Goal: Task Accomplishment & Management: Manage account settings

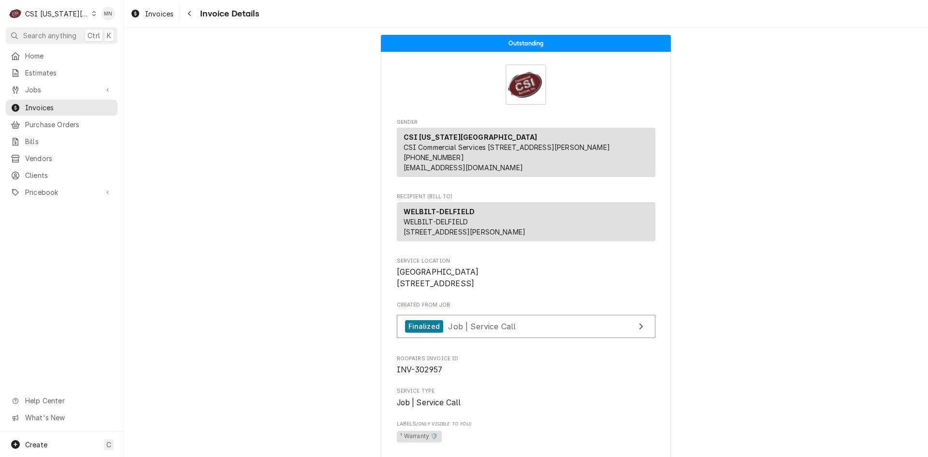
scroll to position [1646, 0]
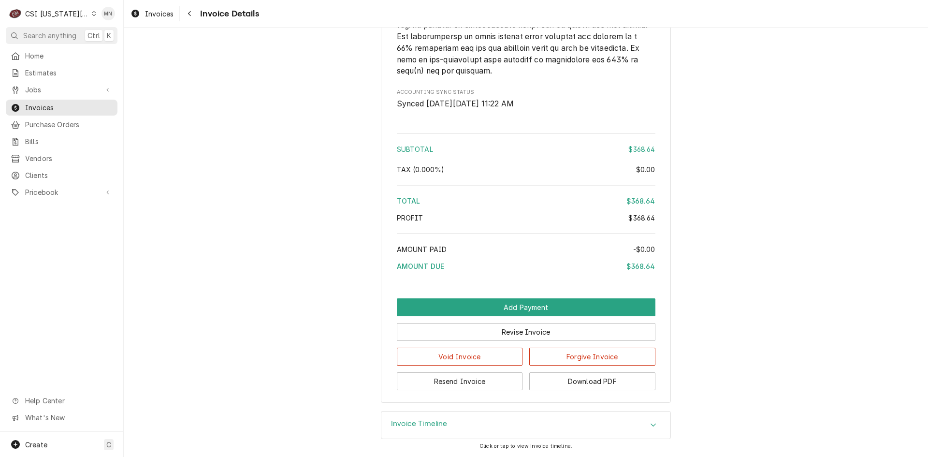
click at [68, 15] on div "CSI Kansas City" at bounding box center [57, 14] width 64 height 10
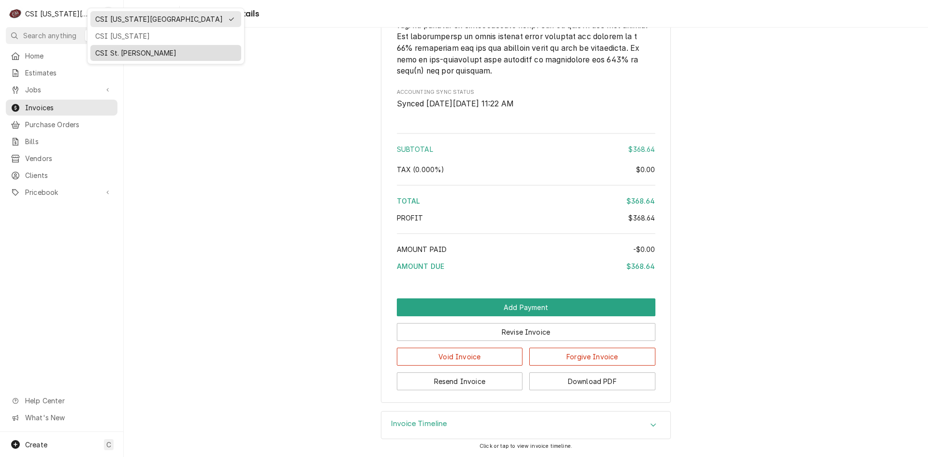
click at [103, 48] on div "CSI St. [PERSON_NAME]" at bounding box center [165, 53] width 141 height 10
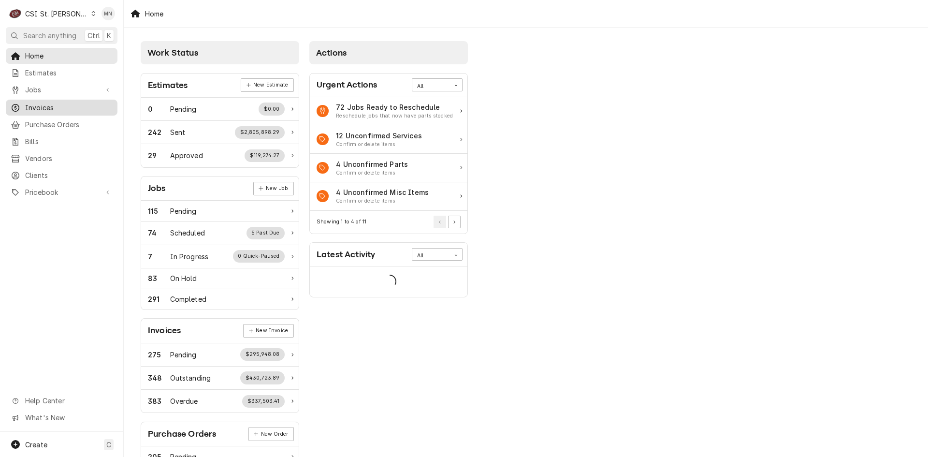
click at [46, 100] on link "Invoices" at bounding box center [62, 108] width 112 height 16
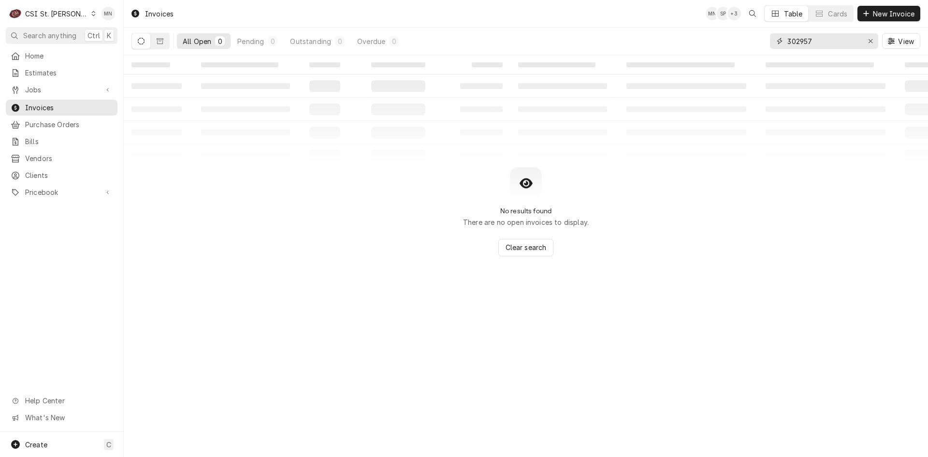
click at [816, 42] on input "302957" at bounding box center [824, 40] width 73 height 15
type input "3"
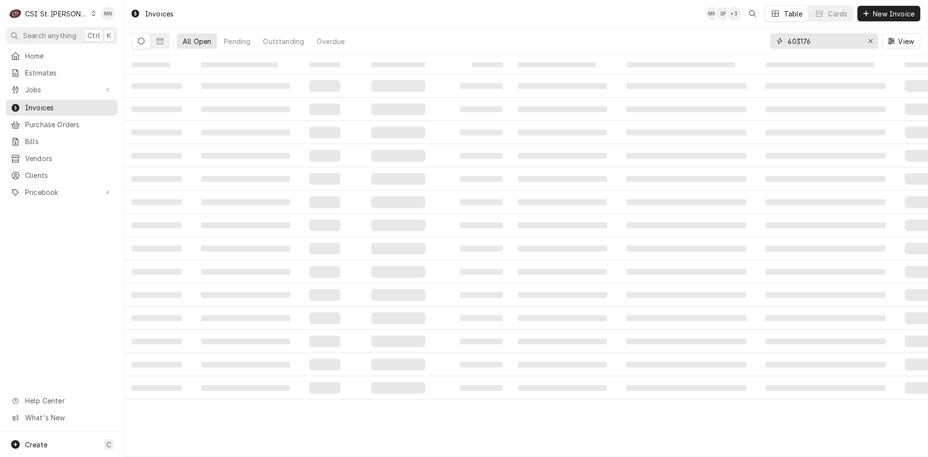
type input "403176"
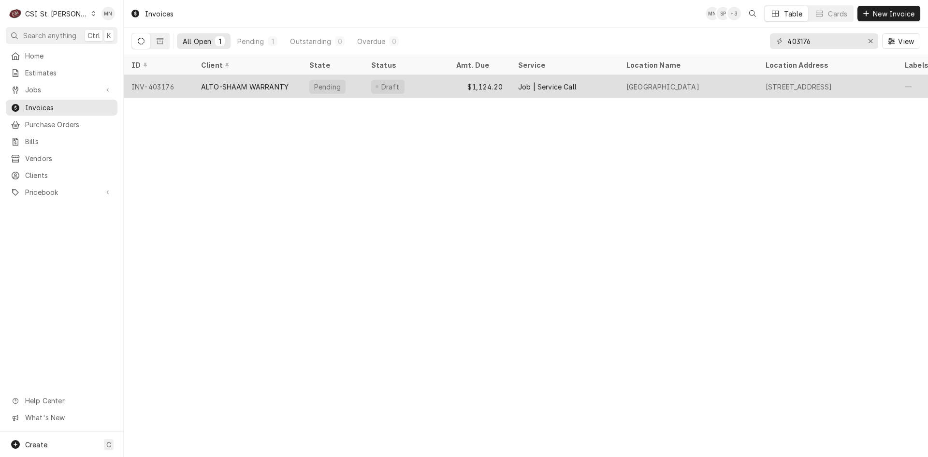
click at [259, 87] on div "ALTO-SHAAM WARRANTY" at bounding box center [245, 87] width 88 height 10
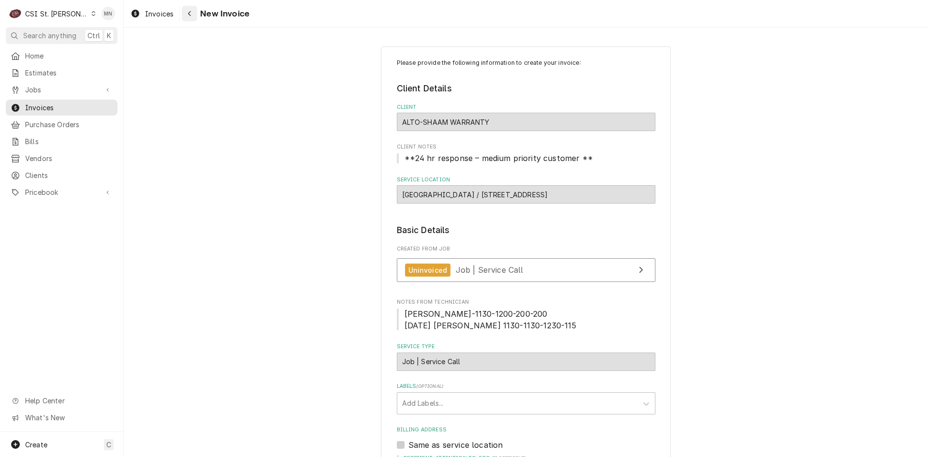
click at [195, 17] on button "Navigate back" at bounding box center [189, 13] width 15 height 15
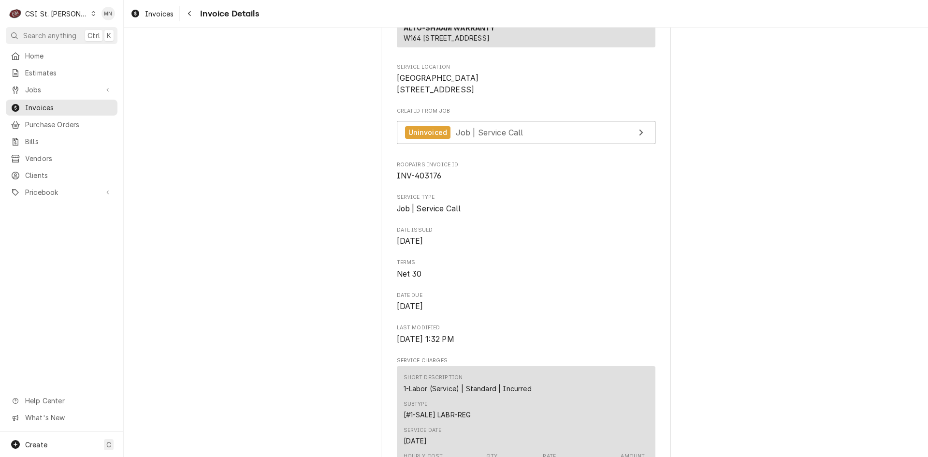
scroll to position [193, 0]
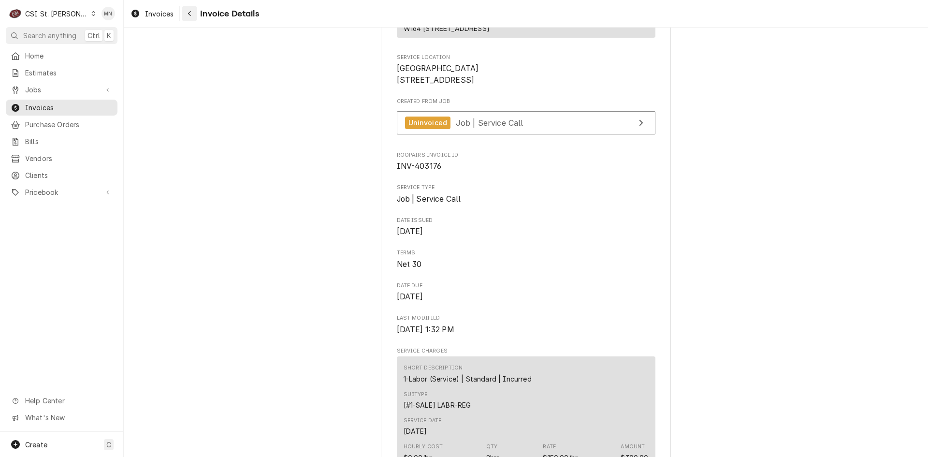
click at [189, 19] on button "Navigate back" at bounding box center [189, 13] width 15 height 15
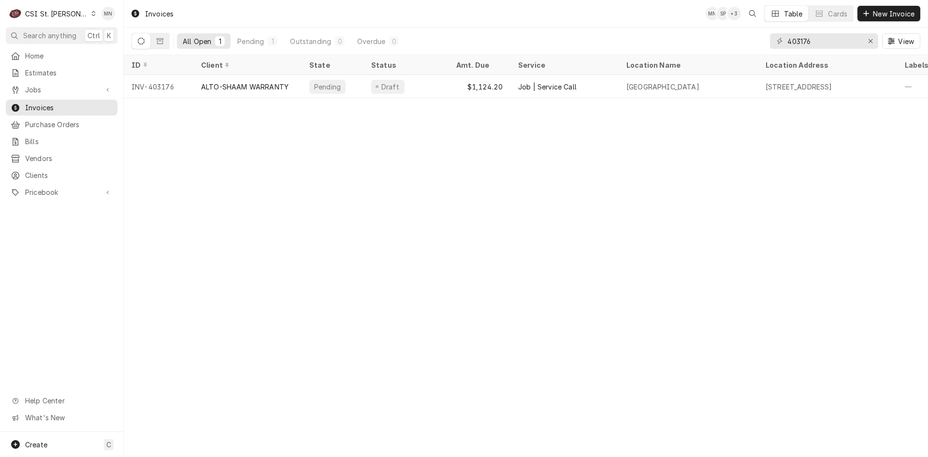
click at [70, 15] on div "C CSI St. Louis" at bounding box center [52, 13] width 93 height 19
click at [85, 21] on div "CSI [US_STATE][GEOGRAPHIC_DATA]" at bounding box center [149, 19] width 128 height 10
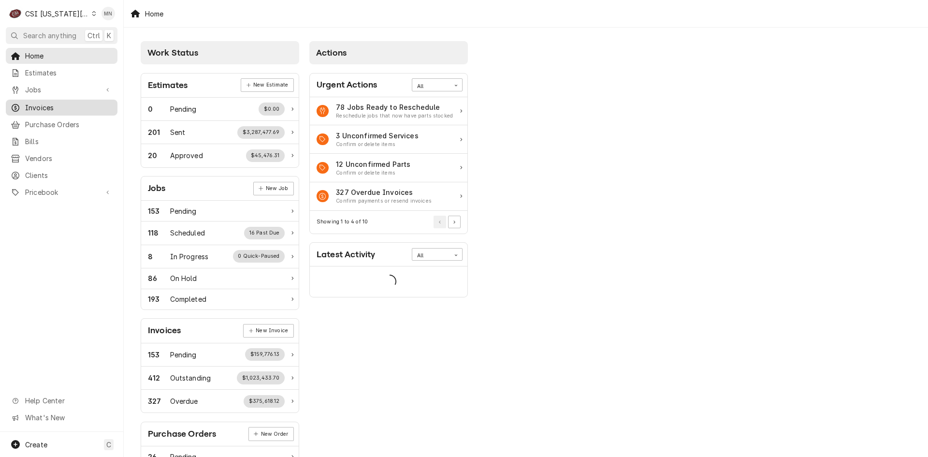
click at [65, 105] on span "Invoices" at bounding box center [69, 108] width 88 height 10
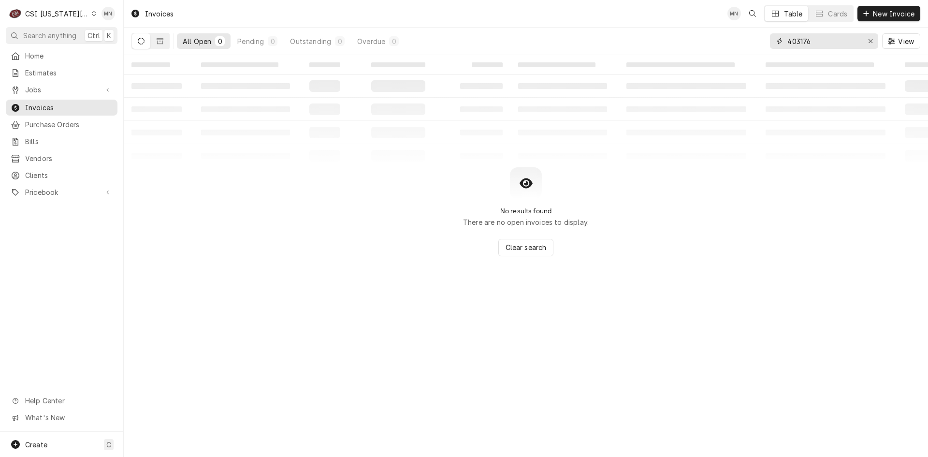
click at [826, 34] on input "403176" at bounding box center [824, 40] width 73 height 15
type input "4"
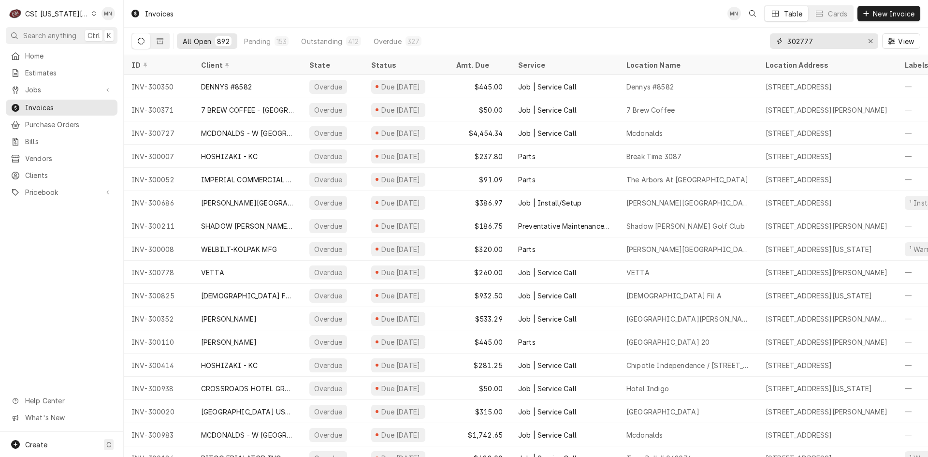
type input "302777"
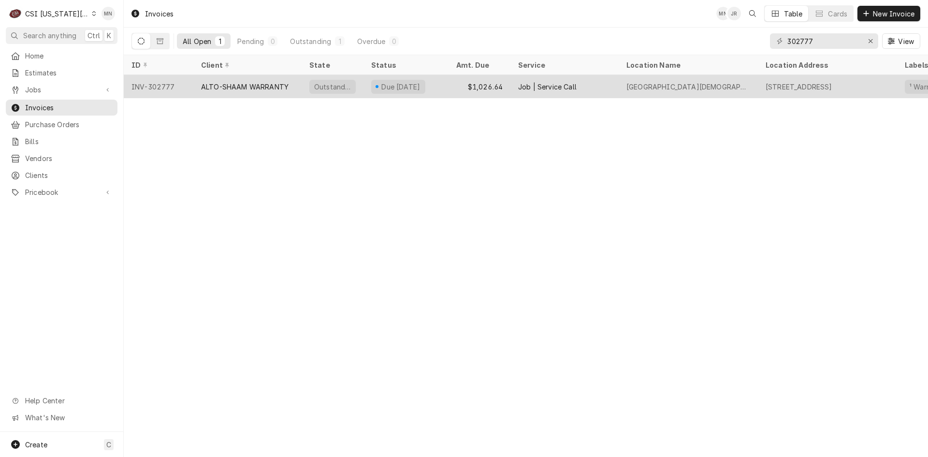
click at [258, 83] on div "ALTO-SHAAM WARRANTY" at bounding box center [245, 87] width 88 height 10
click at [262, 78] on div "ALTO-SHAAM WARRANTY" at bounding box center [247, 86] width 108 height 23
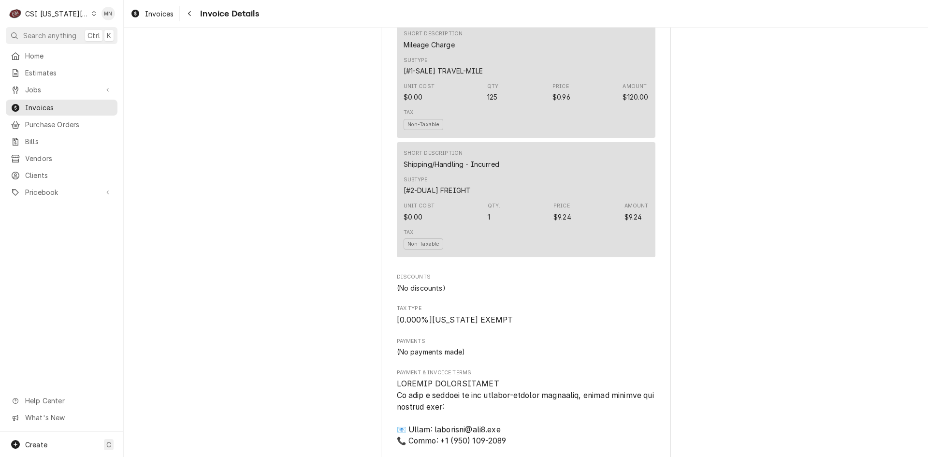
scroll to position [1257, 0]
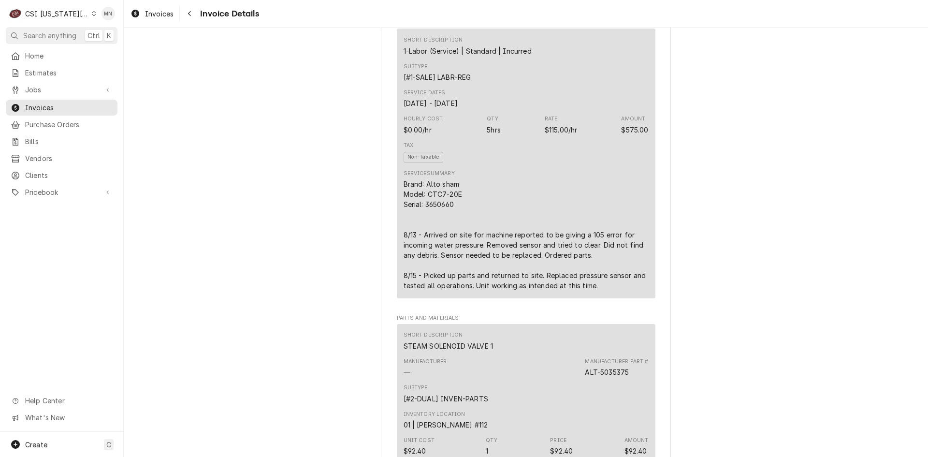
scroll to position [532, 0]
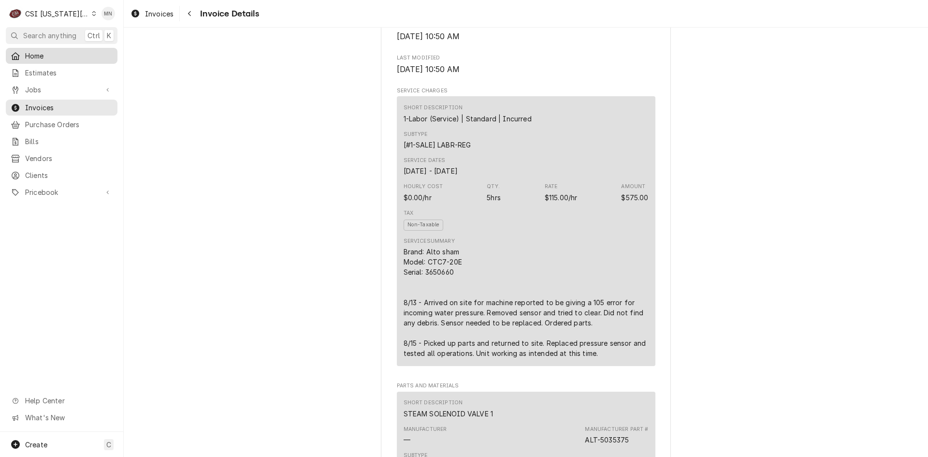
click at [29, 55] on span "Home" at bounding box center [69, 56] width 88 height 10
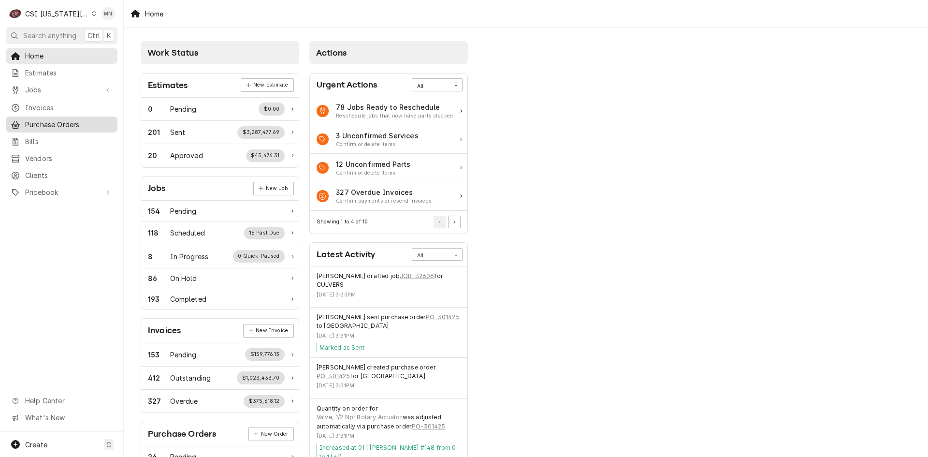
click at [59, 119] on span "Purchase Orders" at bounding box center [69, 124] width 88 height 10
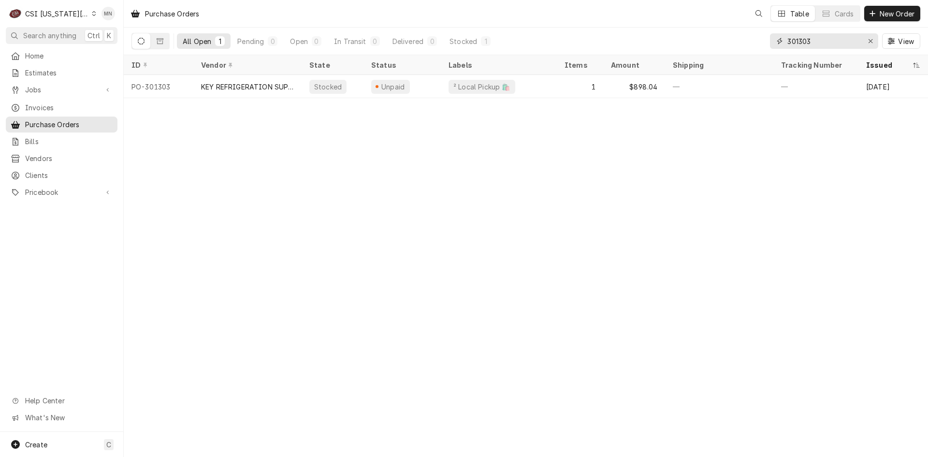
drag, startPoint x: 834, startPoint y: 38, endPoint x: 733, endPoint y: 46, distance: 101.4
click at [733, 46] on div "All Open 1 Pending 0 Open 0 In Transit 0 Delivered 0 Stocked 1 301303 View" at bounding box center [526, 41] width 789 height 27
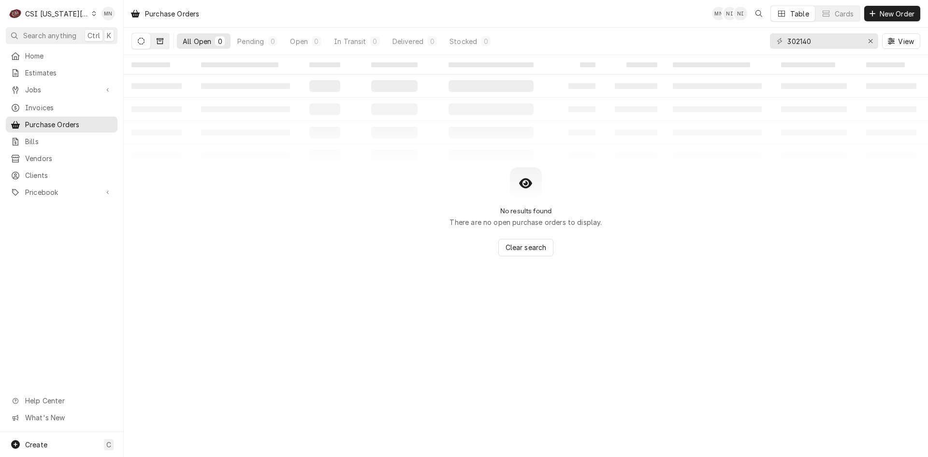
click at [160, 45] on button "Dynamic Content Wrapper" at bounding box center [160, 40] width 18 height 15
click at [818, 40] on input "302140" at bounding box center [824, 40] width 73 height 15
drag, startPoint x: 817, startPoint y: 41, endPoint x: 723, endPoint y: 49, distance: 93.7
click at [725, 49] on div "All Closed 0 Paid 0 Cancelled 0 302140 View" at bounding box center [526, 41] width 789 height 27
type input "301340"
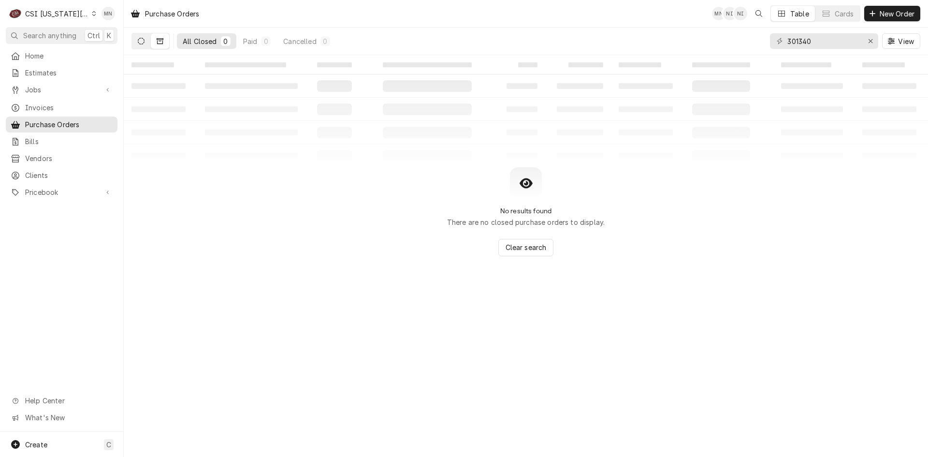
click at [137, 42] on button "Dynamic Content Wrapper" at bounding box center [141, 40] width 18 height 15
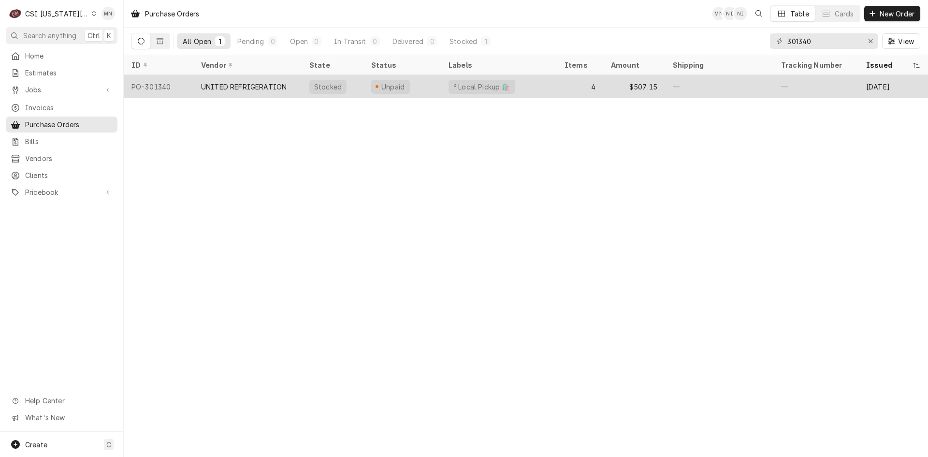
click at [206, 87] on div "UNITED REFRIGERATION" at bounding box center [244, 87] width 86 height 10
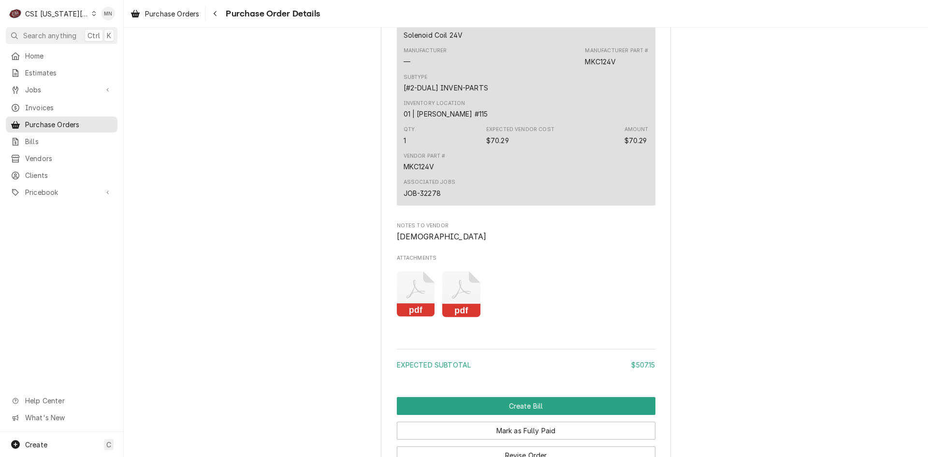
scroll to position [1434, 0]
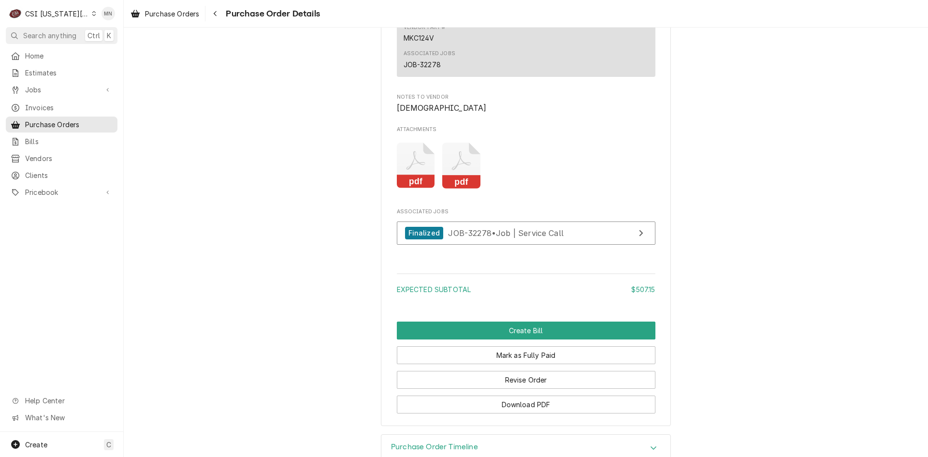
click at [457, 189] on icon "Attachments" at bounding box center [461, 166] width 38 height 46
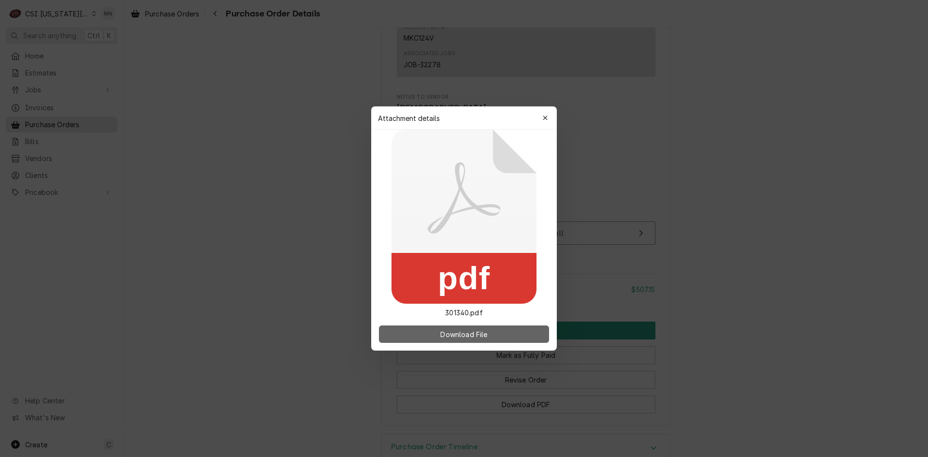
click at [449, 328] on button "Download File" at bounding box center [464, 333] width 170 height 17
click at [552, 115] on button "button" at bounding box center [545, 117] width 15 height 15
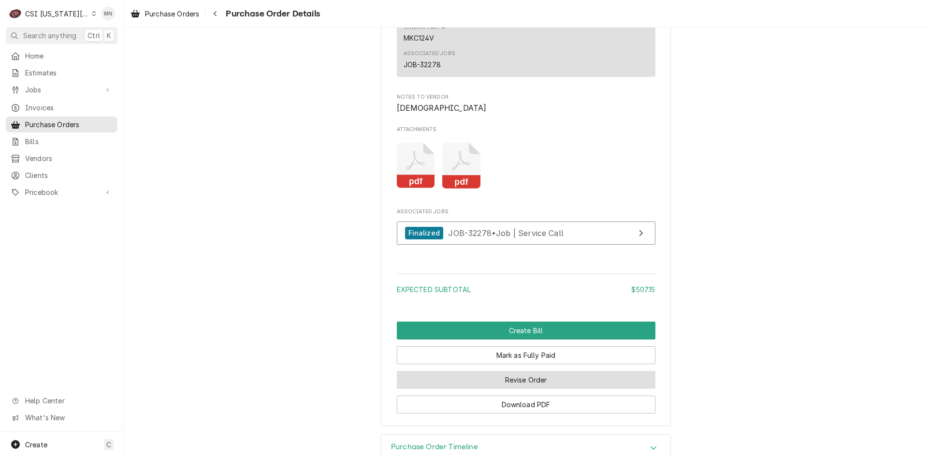
click at [521, 389] on button "Revise Order" at bounding box center [526, 380] width 259 height 18
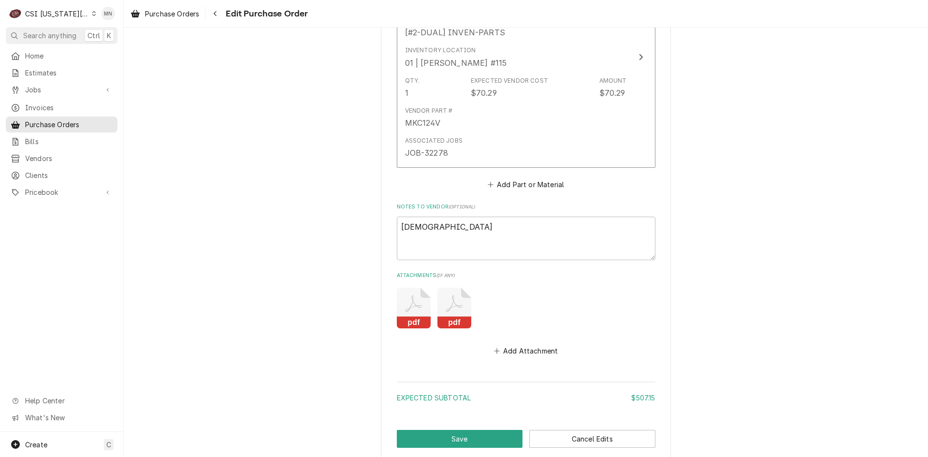
scroll to position [1239, 0]
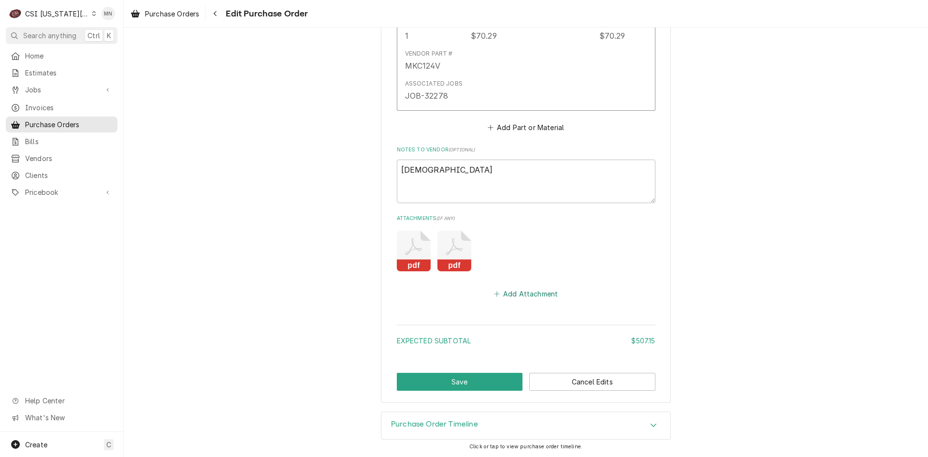
click at [517, 297] on button "Add Attachment" at bounding box center [526, 294] width 68 height 14
type textarea "x"
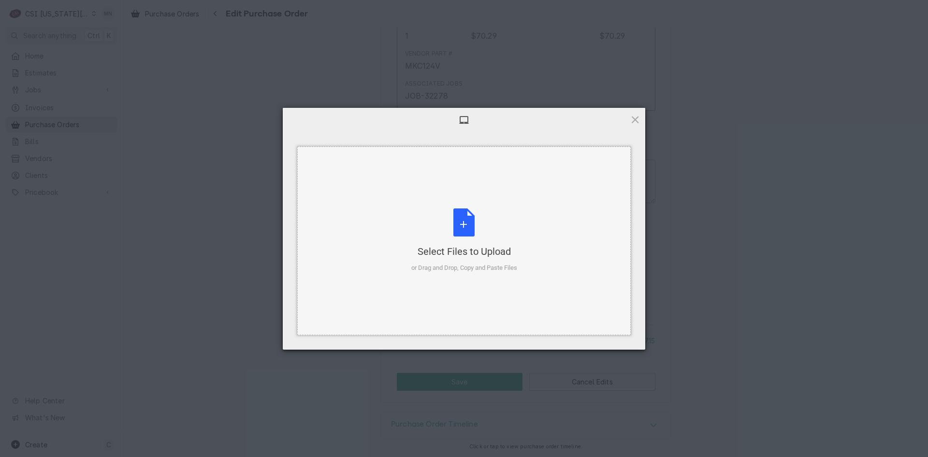
click at [467, 245] on div "Select Files to Upload" at bounding box center [465, 252] width 106 height 14
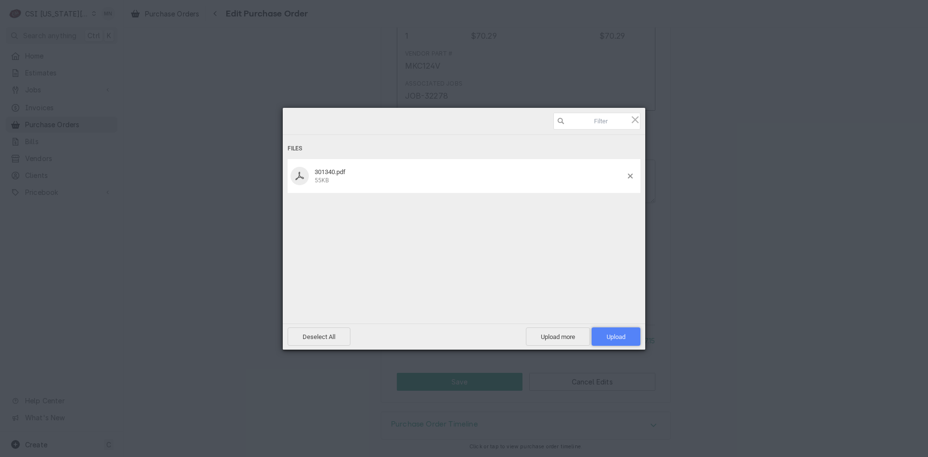
click at [616, 333] on span "Upload 1" at bounding box center [616, 336] width 19 height 7
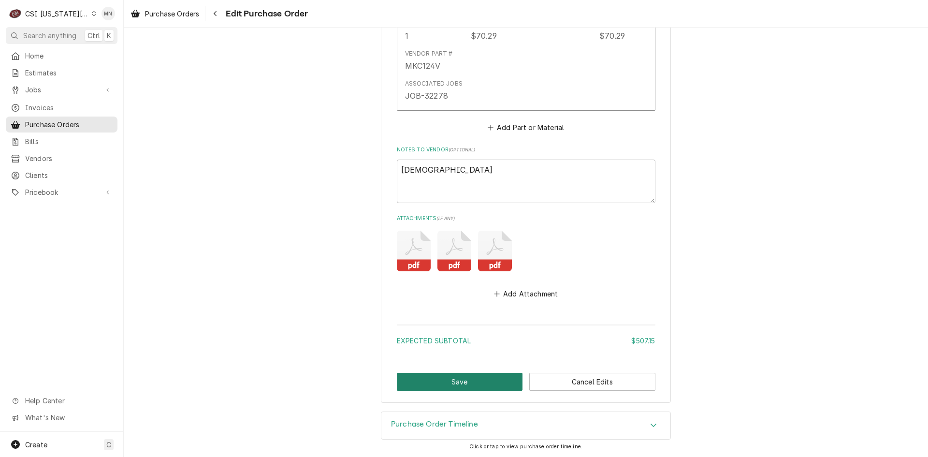
click at [461, 379] on button "Save" at bounding box center [460, 382] width 126 height 18
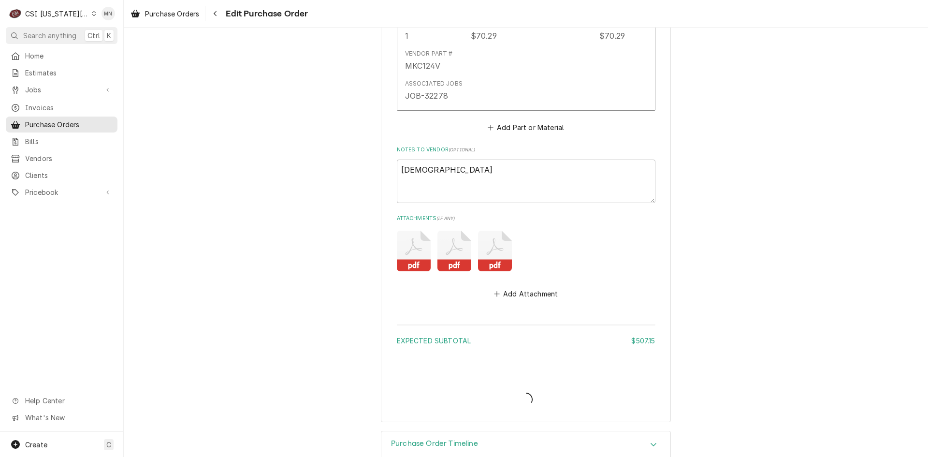
type textarea "x"
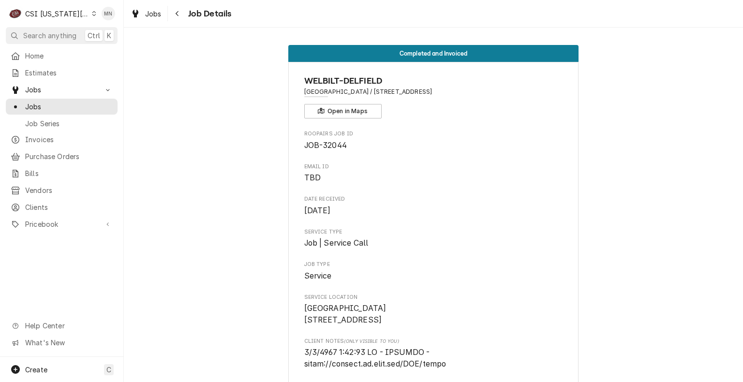
scroll to position [870, 0]
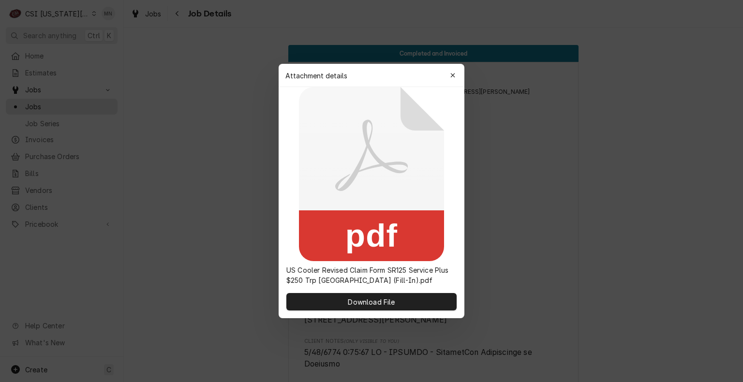
scroll to position [2079, 0]
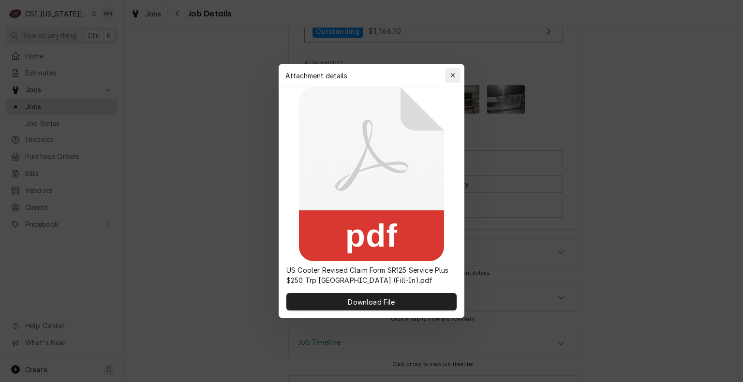
click at [455, 77] on div "button" at bounding box center [453, 76] width 10 height 10
